Goal: Task Accomplishment & Management: Manage account settings

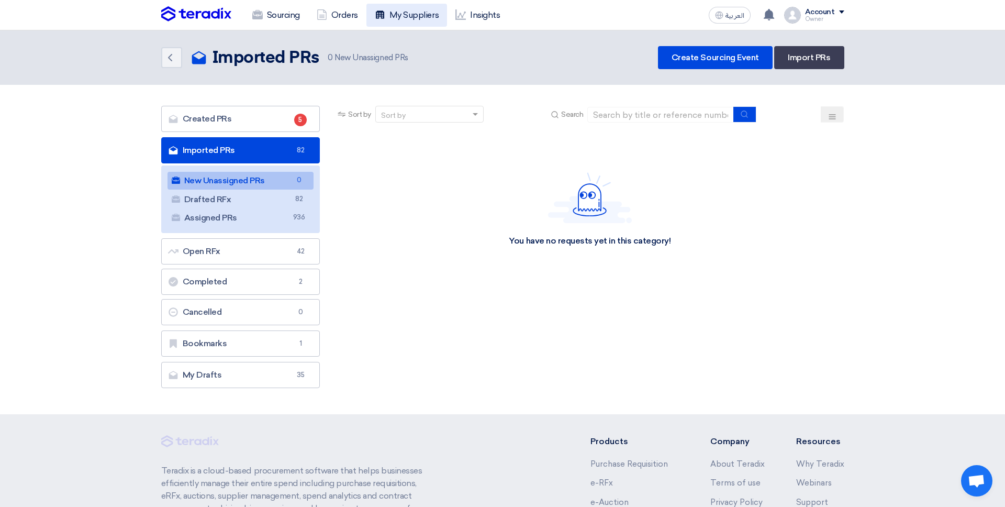
click at [407, 13] on link "My Suppliers" at bounding box center [406, 15] width 81 height 23
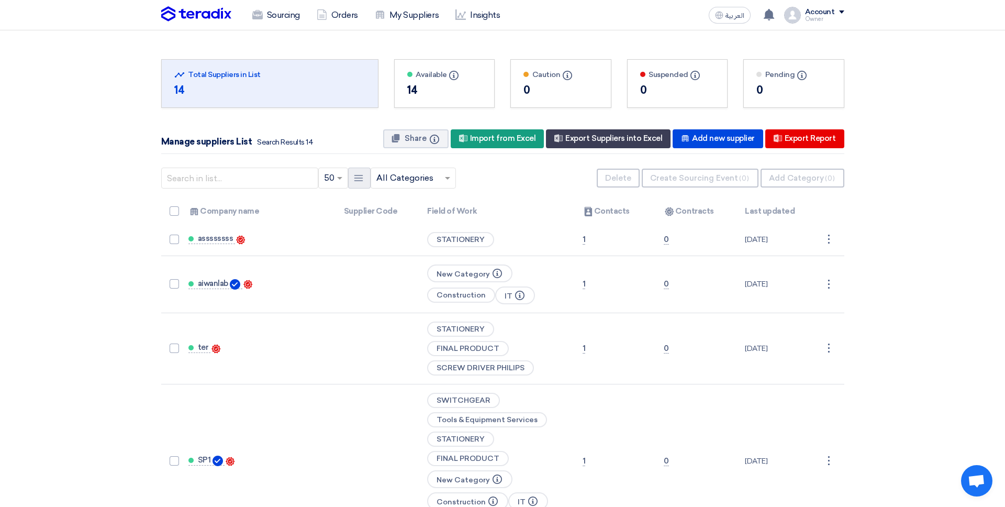
click at [362, 179] on icon "New Supplier" at bounding box center [358, 178] width 10 height 10
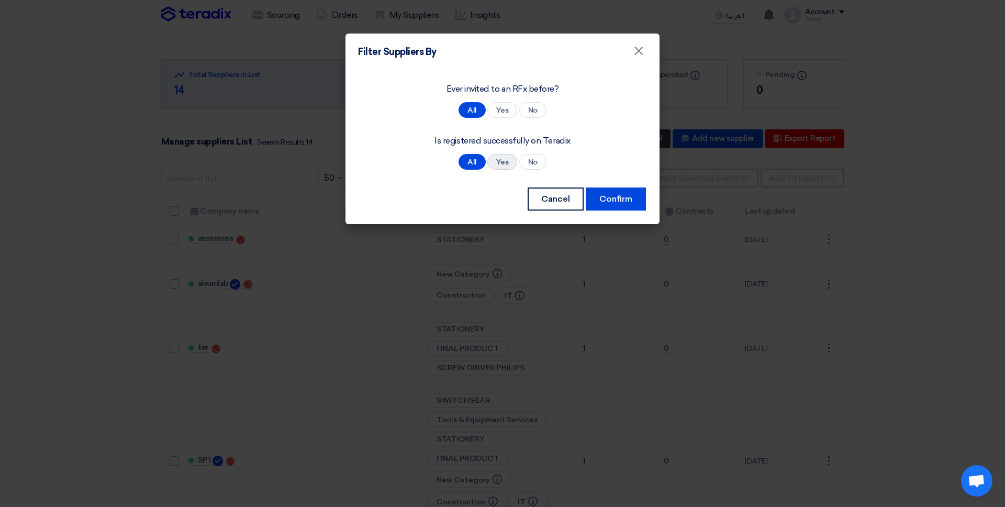
click at [511, 157] on label "Yes" at bounding box center [502, 162] width 30 height 16
click at [503, 159] on input "Yes" at bounding box center [499, 162] width 7 height 7
radio input "true"
click at [603, 206] on button "Confirm" at bounding box center [616, 198] width 60 height 23
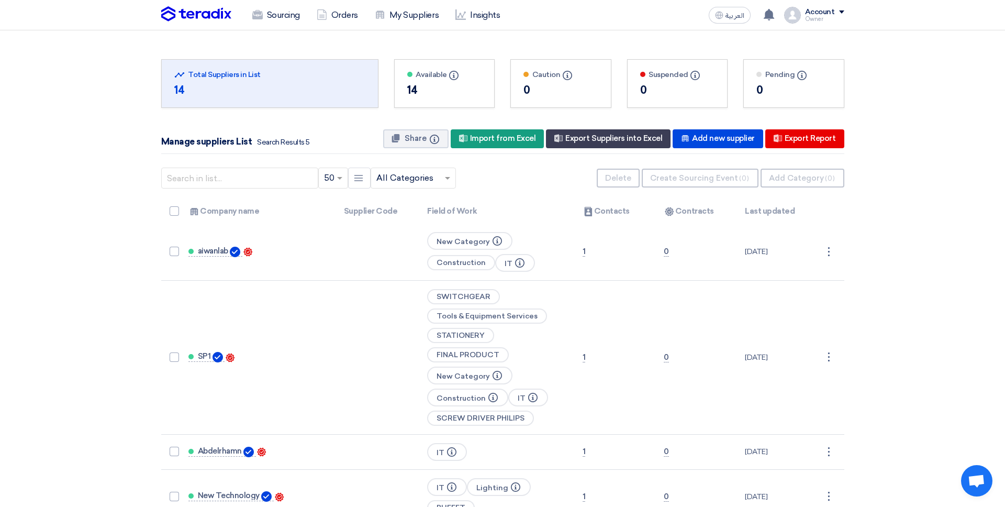
drag, startPoint x: 315, startPoint y: 143, endPoint x: 300, endPoint y: 143, distance: 14.7
click at [300, 143] on div "Manage suppliers List Search Results 5 Share Info New Supplier Import from Exce…" at bounding box center [502, 139] width 683 height 30
click at [318, 145] on div "Manage suppliers List Search Results 5 Share Info New Supplier Import from Exce…" at bounding box center [502, 139] width 683 height 30
drag, startPoint x: 318, startPoint y: 143, endPoint x: 276, endPoint y: 142, distance: 41.4
click at [277, 142] on div "Manage suppliers List Search Results 5 Share Info New Supplier Import from Exce…" at bounding box center [502, 139] width 683 height 30
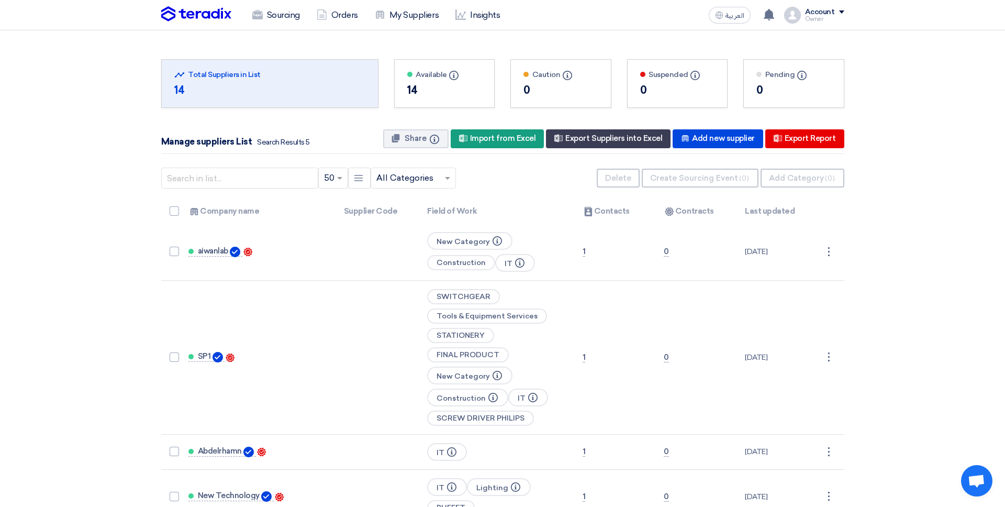
click at [276, 142] on span "Search Results 5" at bounding box center [283, 142] width 52 height 9
click at [322, 144] on div "Manage suppliers List Search Results 5 Share Info New Supplier Import from Exce…" at bounding box center [502, 139] width 683 height 30
click at [216, 13] on img at bounding box center [196, 14] width 70 height 16
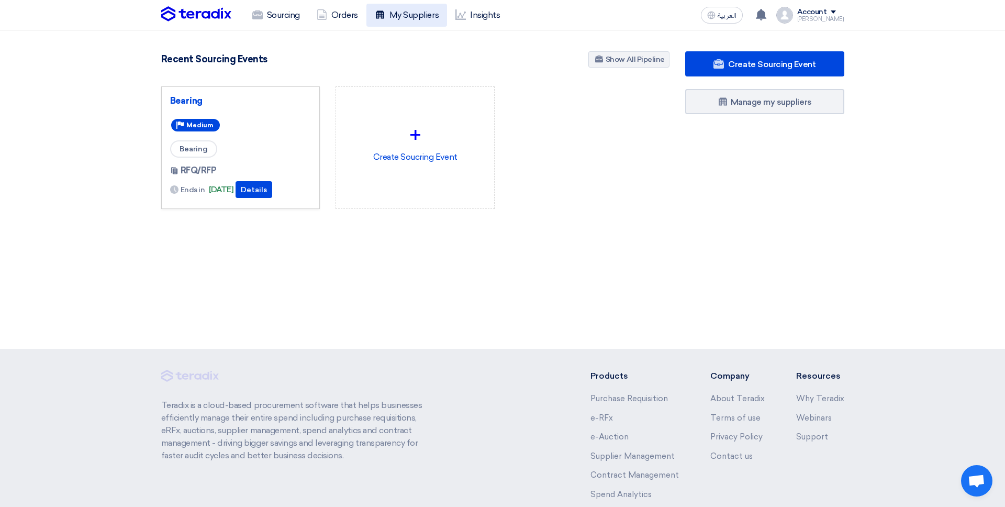
click at [409, 15] on link "My Suppliers" at bounding box center [406, 15] width 81 height 23
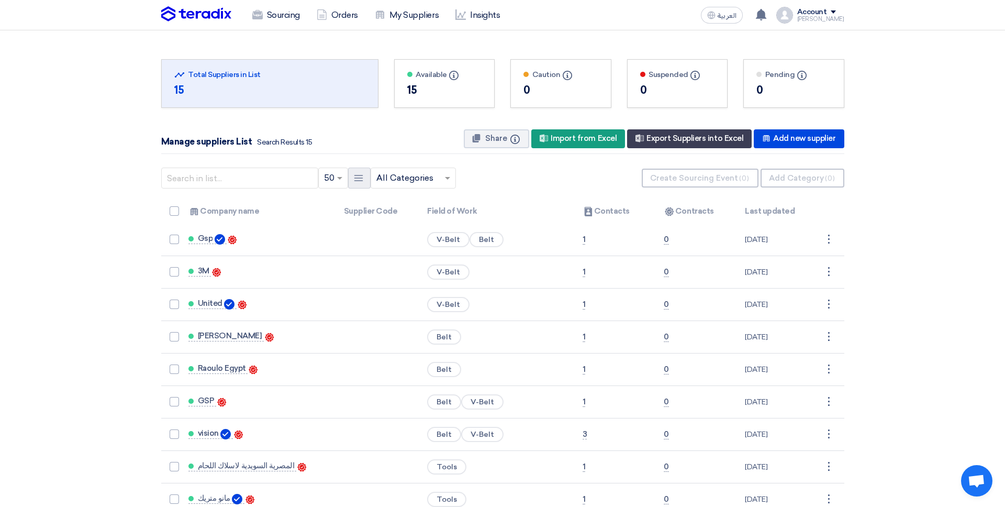
click at [359, 180] on use at bounding box center [358, 178] width 9 height 6
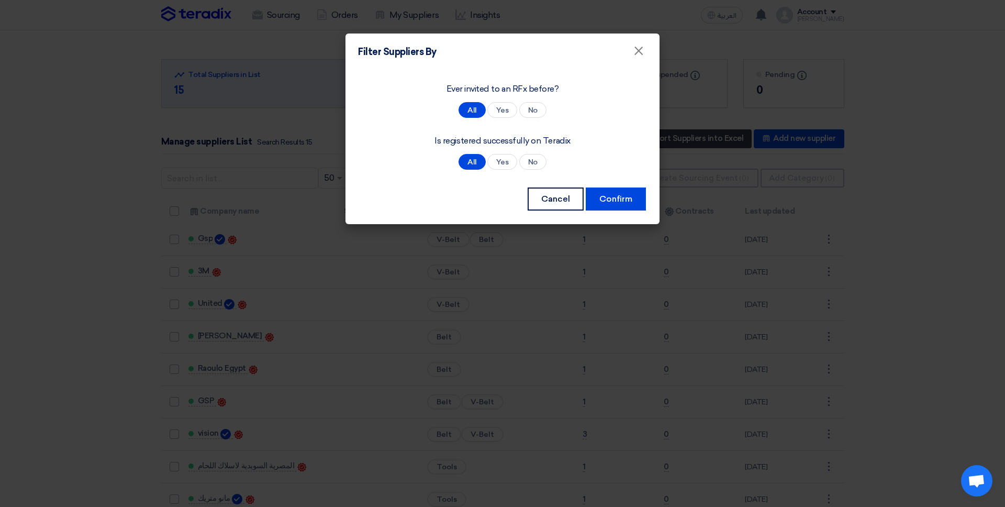
drag, startPoint x: 498, startPoint y: 162, endPoint x: 523, endPoint y: 175, distance: 27.9
click at [498, 162] on label "Yes" at bounding box center [502, 162] width 30 height 16
click at [498, 162] on input "Yes" at bounding box center [499, 162] width 7 height 7
radio input "true"
drag, startPoint x: 614, startPoint y: 206, endPoint x: 595, endPoint y: 212, distance: 20.4
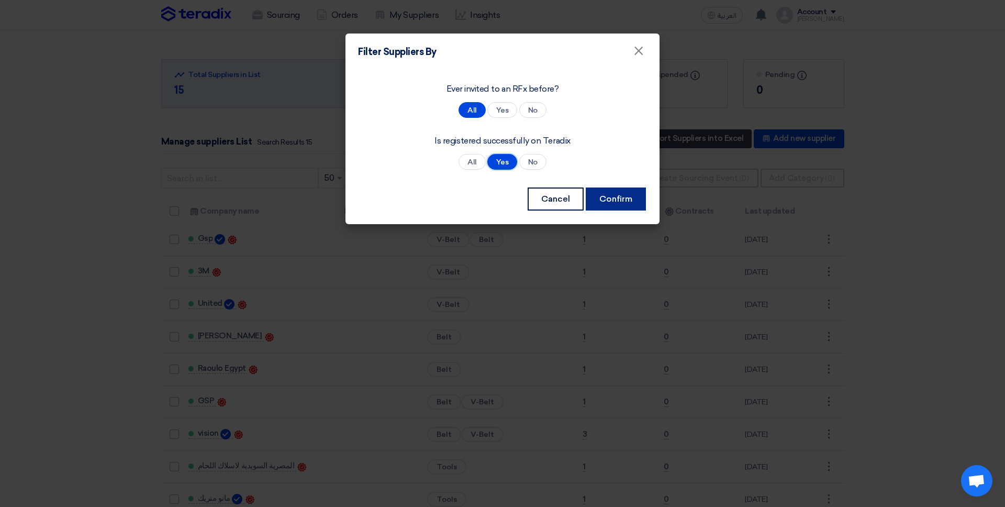
click at [614, 206] on button "Confirm" at bounding box center [616, 198] width 60 height 23
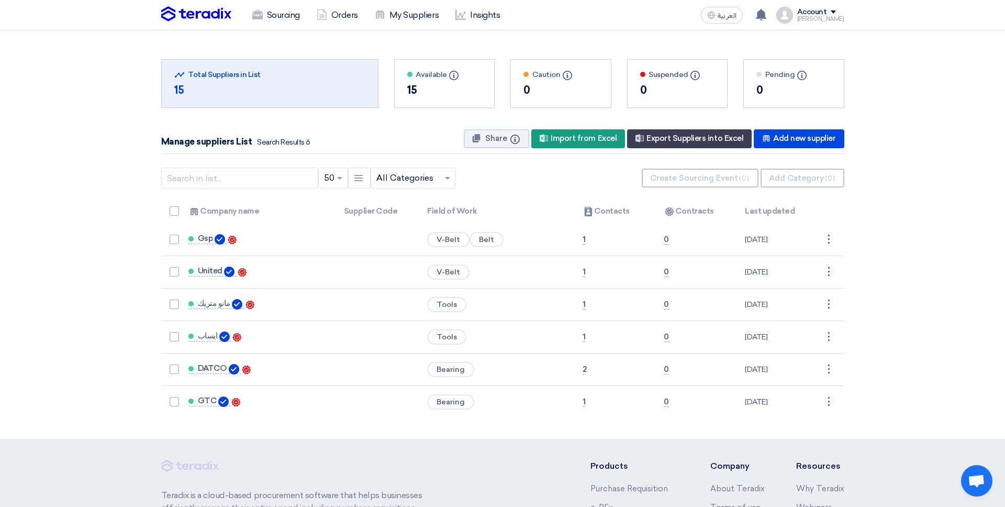
drag, startPoint x: 304, startPoint y: 143, endPoint x: 324, endPoint y: 149, distance: 21.4
click at [322, 144] on div "Manage suppliers List Search Results 6 Share Info New Supplier Import from Exce…" at bounding box center [502, 139] width 683 height 30
click at [324, 149] on div "Manage suppliers List Search Results 6 Share Info New Supplier Import from Exce…" at bounding box center [502, 139] width 683 height 30
click at [362, 180] on use at bounding box center [358, 178] width 9 height 6
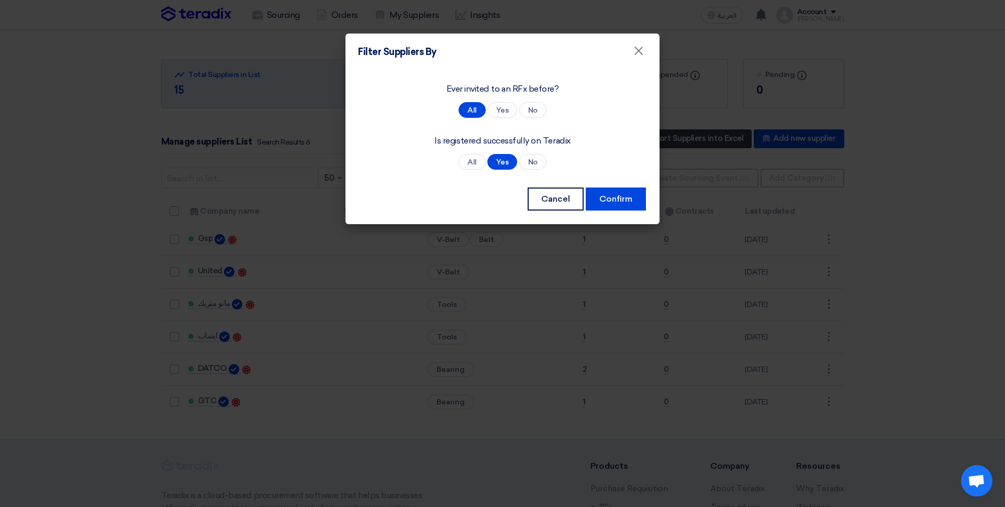
drag, startPoint x: 482, startPoint y: 161, endPoint x: 503, endPoint y: 178, distance: 26.4
click at [482, 161] on label "All" at bounding box center [472, 162] width 27 height 16
click at [474, 161] on input "All" at bounding box center [471, 162] width 7 height 7
radio input "true"
drag, startPoint x: 522, startPoint y: 162, endPoint x: 571, endPoint y: 174, distance: 50.7
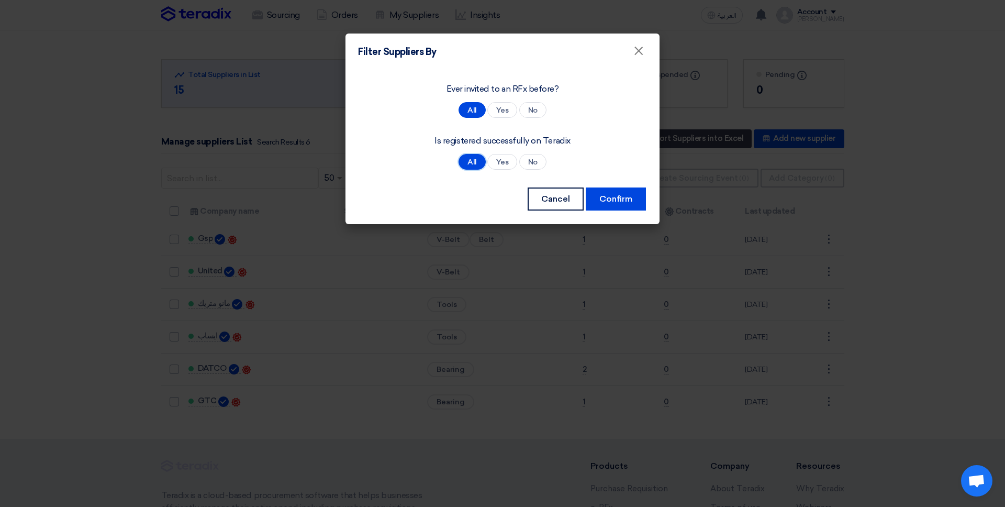
click at [522, 162] on label "No" at bounding box center [532, 162] width 27 height 16
click at [528, 162] on input "No" at bounding box center [531, 162] width 7 height 7
radio input "true"
click at [632, 197] on button "Confirm" at bounding box center [616, 198] width 60 height 23
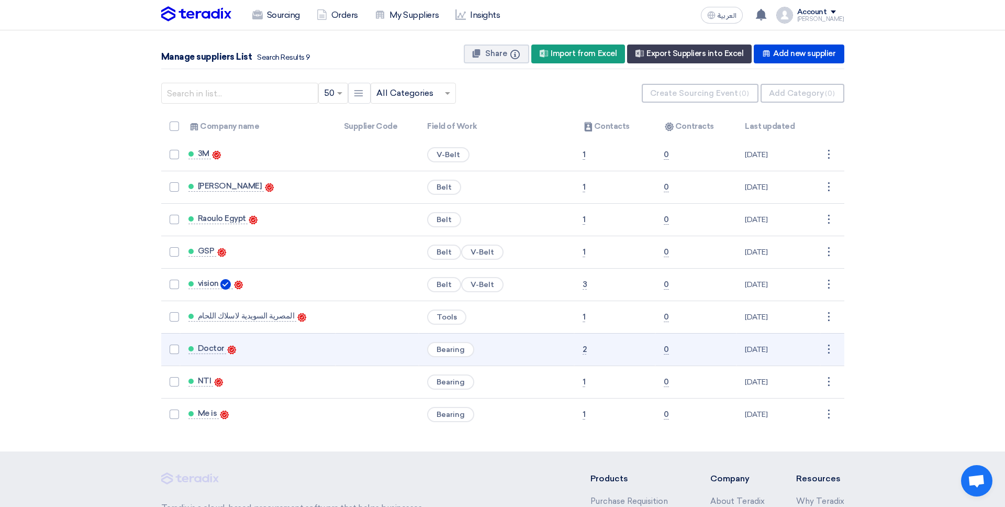
scroll to position [84, 0]
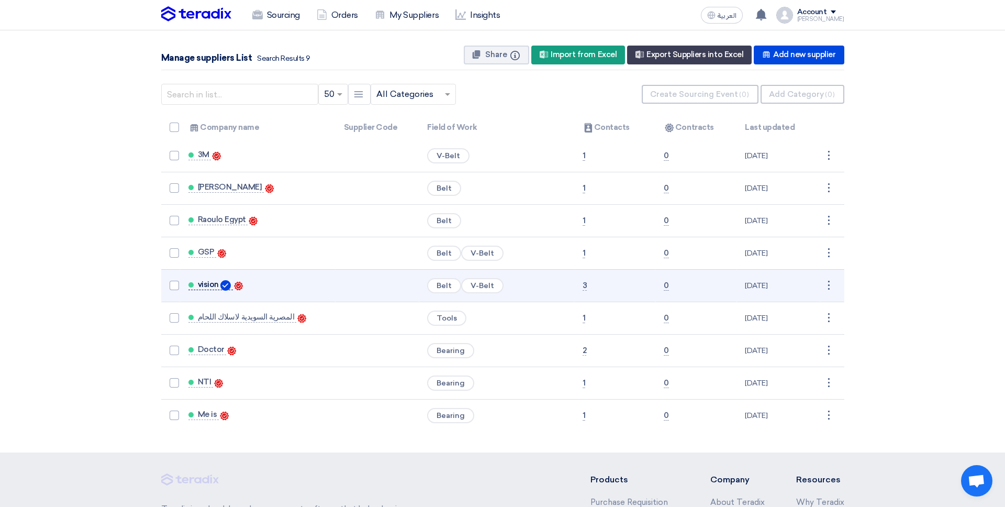
click at [209, 284] on span "vision" at bounding box center [208, 284] width 21 height 8
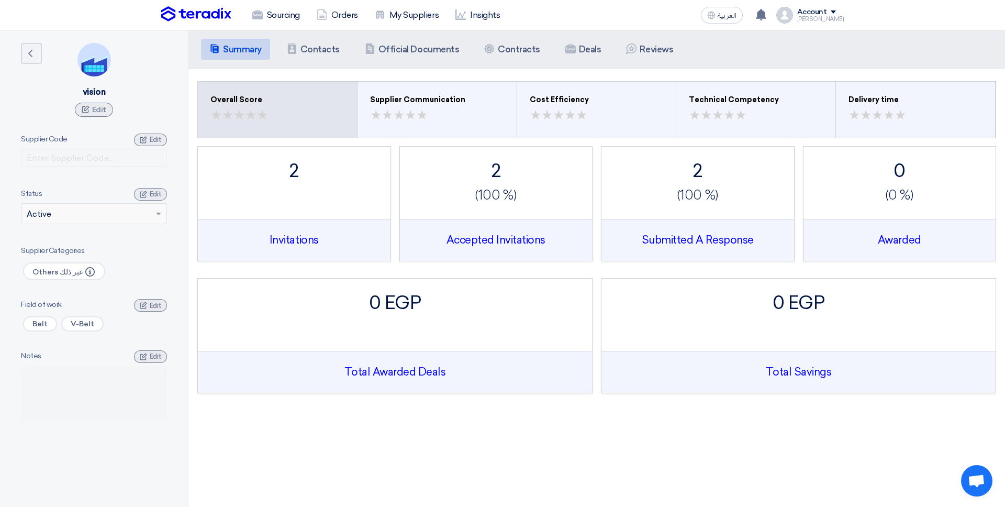
drag, startPoint x: 324, startPoint y: 54, endPoint x: 335, endPoint y: 65, distance: 15.6
click at [324, 54] on h5 "Contacts" at bounding box center [320, 49] width 39 height 10
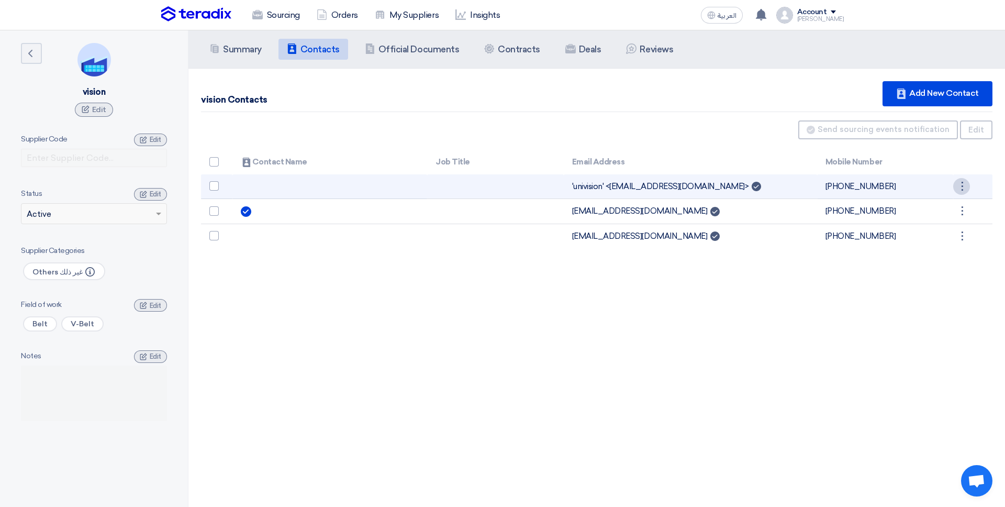
click at [966, 184] on div "⋮" at bounding box center [961, 186] width 17 height 17
click at [951, 204] on link "Edit" at bounding box center [943, 205] width 51 height 15
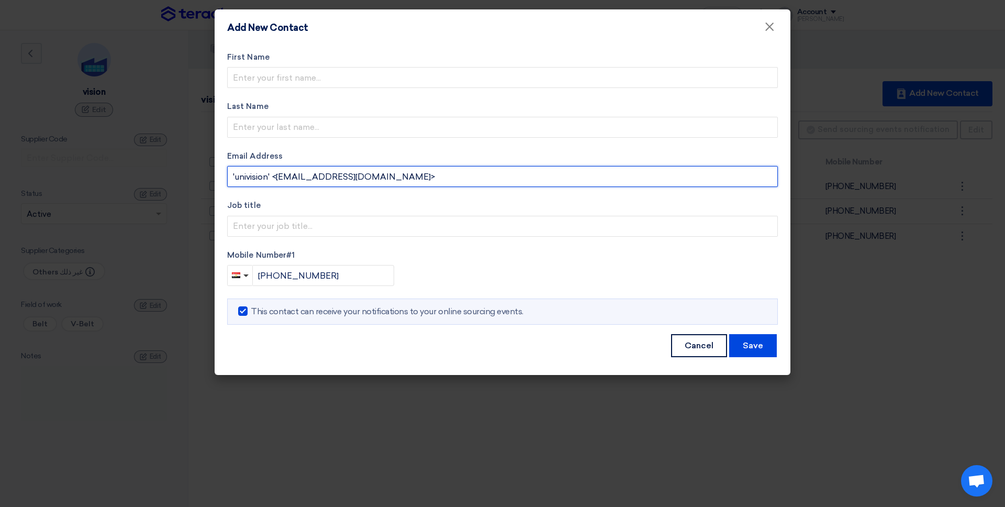
click at [278, 176] on input "'univision' <info@univisionegypt.com>" at bounding box center [502, 176] width 551 height 21
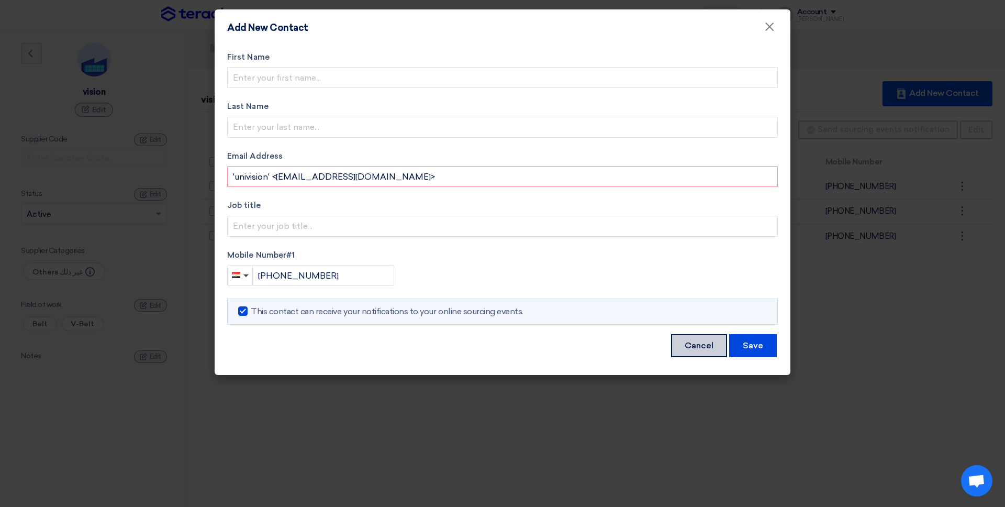
click at [692, 347] on button "Cancel" at bounding box center [699, 345] width 56 height 23
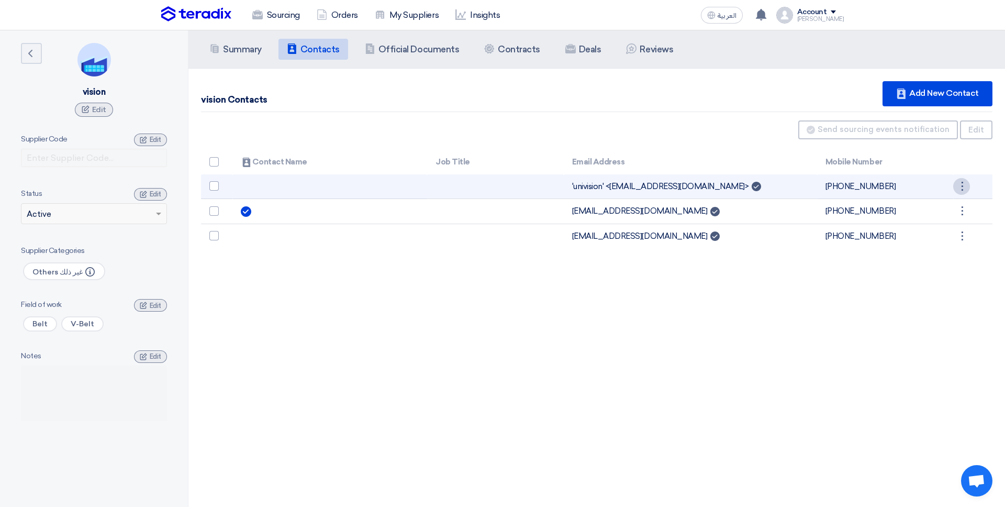
click at [957, 186] on div "⋮" at bounding box center [961, 186] width 17 height 17
click at [954, 204] on link "Edit" at bounding box center [943, 205] width 51 height 15
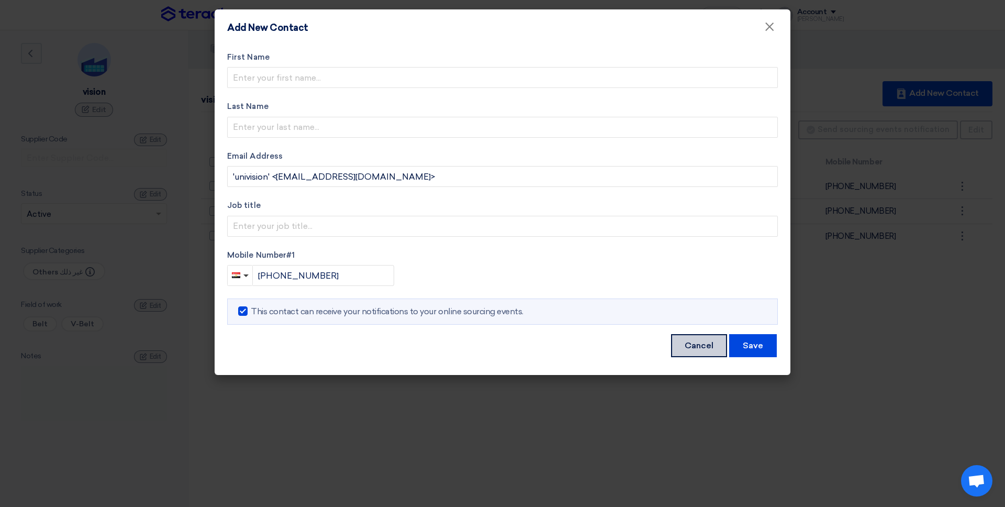
click at [672, 336] on div "Save Cancel" at bounding box center [502, 345] width 551 height 25
click at [683, 340] on button "Cancel" at bounding box center [699, 345] width 56 height 23
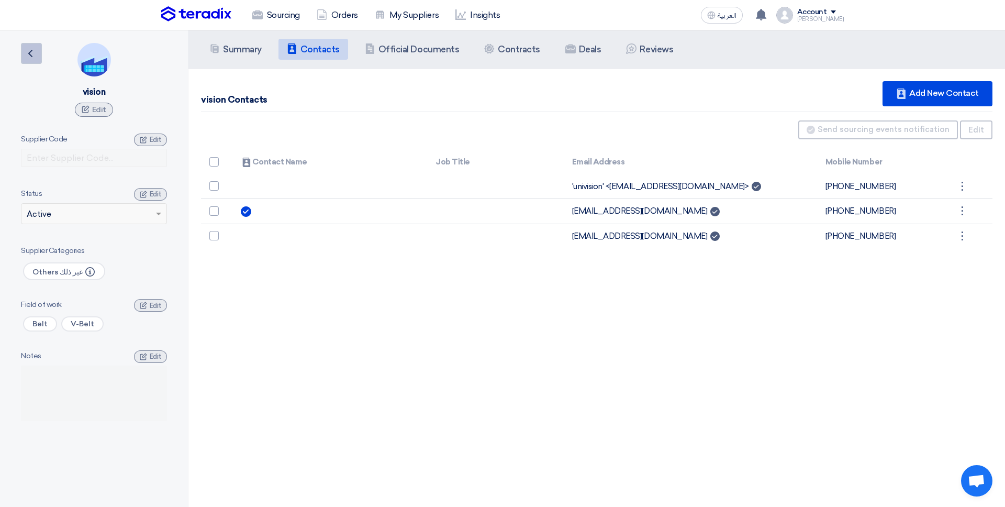
click at [42, 56] on div "Back vision Edit" at bounding box center [94, 80] width 146 height 74
click at [44, 55] on div "Back vision Edit" at bounding box center [94, 80] width 146 height 74
click at [36, 55] on icon "Back" at bounding box center [30, 53] width 13 height 13
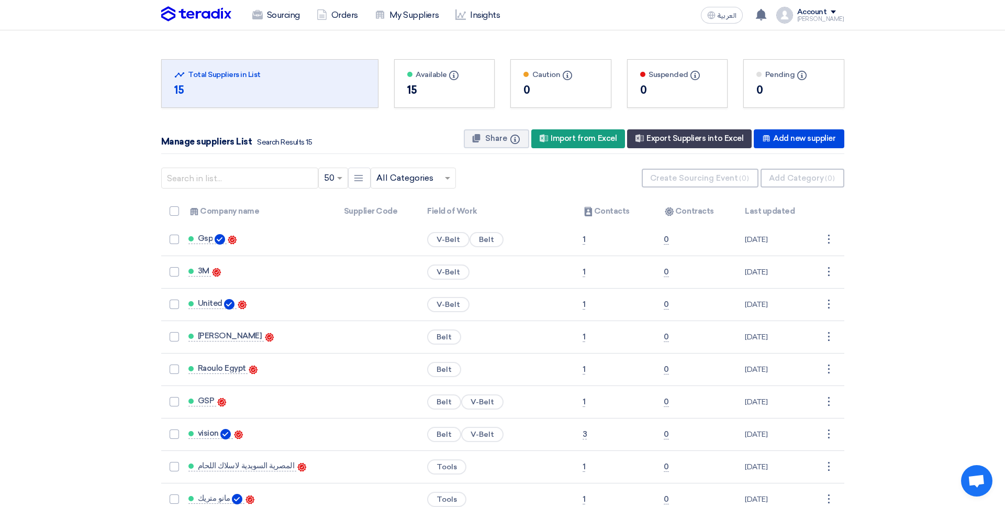
scroll to position [1, 0]
